Goal: Task Accomplishment & Management: Complete application form

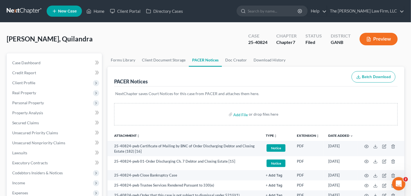
click at [292, 22] on nav "Home New Case Client Portal Directory Cases The [PERSON_NAME] Law Firm, LLC [EM…" at bounding box center [205, 11] width 411 height 22
click at [286, 11] on input "search" at bounding box center [273, 11] width 51 height 10
type input "[PERSON_NAME]"
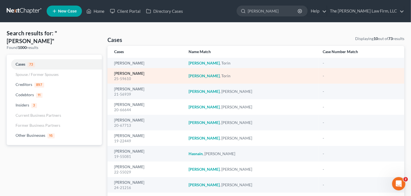
click at [120, 74] on link "[PERSON_NAME]" at bounding box center [129, 74] width 30 height 4
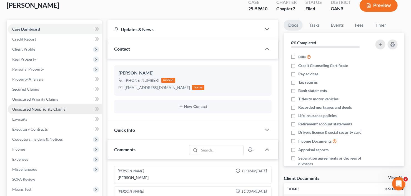
scroll to position [67, 0]
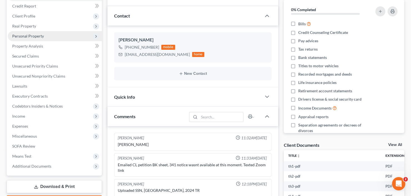
click at [50, 34] on span "Personal Property" at bounding box center [55, 36] width 94 height 10
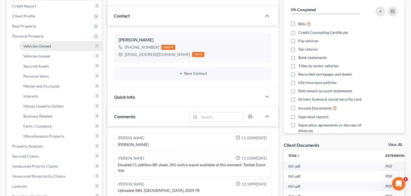
click at [52, 45] on link "Vehicles Owned" at bounding box center [60, 46] width 83 height 10
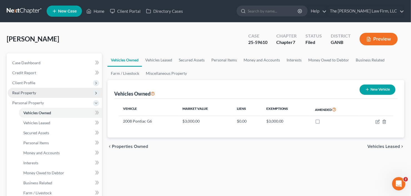
click at [38, 93] on span "Real Property" at bounding box center [55, 93] width 94 height 10
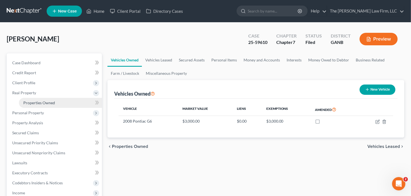
click at [38, 102] on span "Properties Owned" at bounding box center [39, 102] width 32 height 5
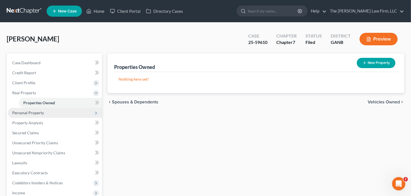
click at [32, 115] on span "Personal Property" at bounding box center [55, 113] width 94 height 10
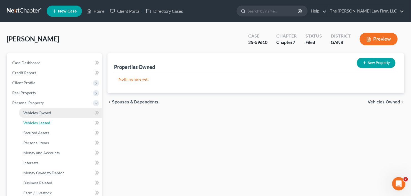
click at [35, 122] on span "Vehicles Leased" at bounding box center [36, 122] width 27 height 5
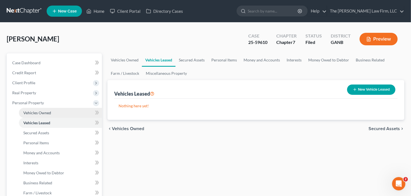
click at [39, 114] on span "Vehicles Owned" at bounding box center [37, 112] width 28 height 5
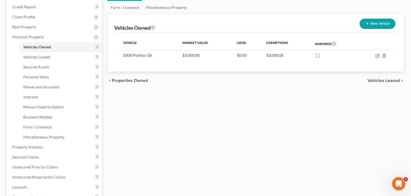
scroll to position [67, 0]
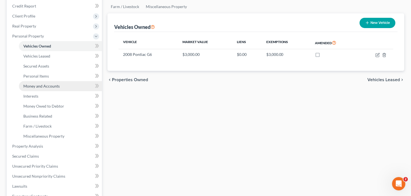
click at [49, 88] on link "Money and Accounts" at bounding box center [60, 86] width 83 height 10
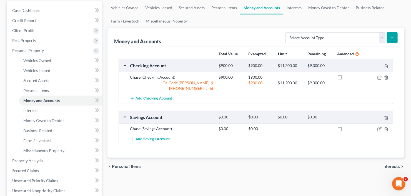
scroll to position [67, 0]
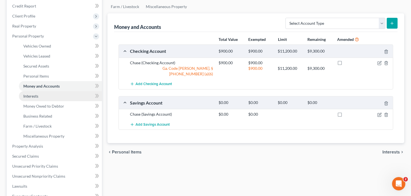
click at [26, 96] on span "Interests" at bounding box center [30, 96] width 15 height 5
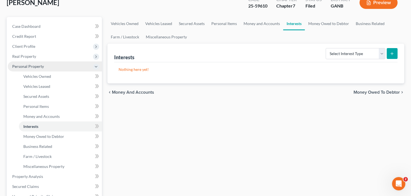
scroll to position [44, 0]
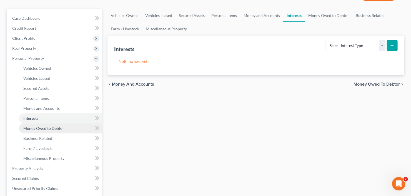
click at [40, 130] on link "Money Owed to Debtor" at bounding box center [60, 128] width 83 height 10
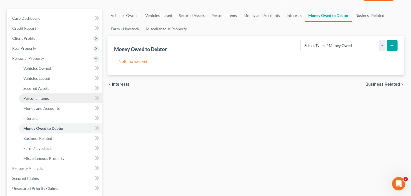
click at [26, 99] on span "Personal Items" at bounding box center [36, 98] width 26 height 5
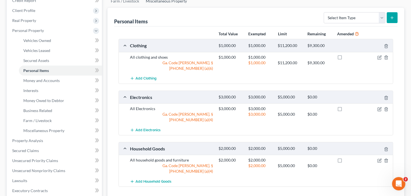
scroll to position [111, 0]
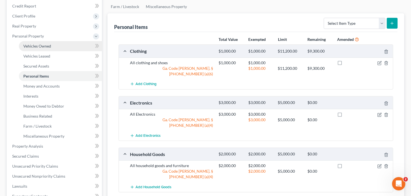
click at [38, 48] on link "Vehicles Owned" at bounding box center [60, 46] width 83 height 10
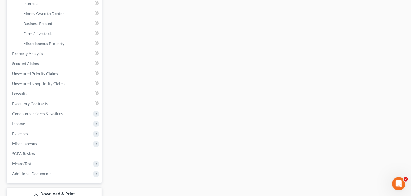
scroll to position [199, 0]
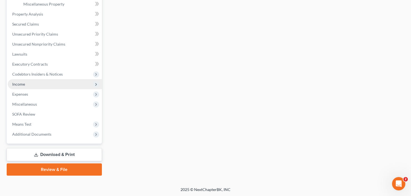
click at [29, 84] on span "Income" at bounding box center [55, 84] width 94 height 10
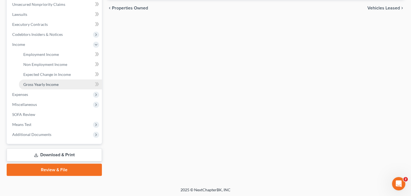
click at [42, 88] on link "Gross Yearly Income" at bounding box center [60, 85] width 83 height 10
